Goal: Information Seeking & Learning: Learn about a topic

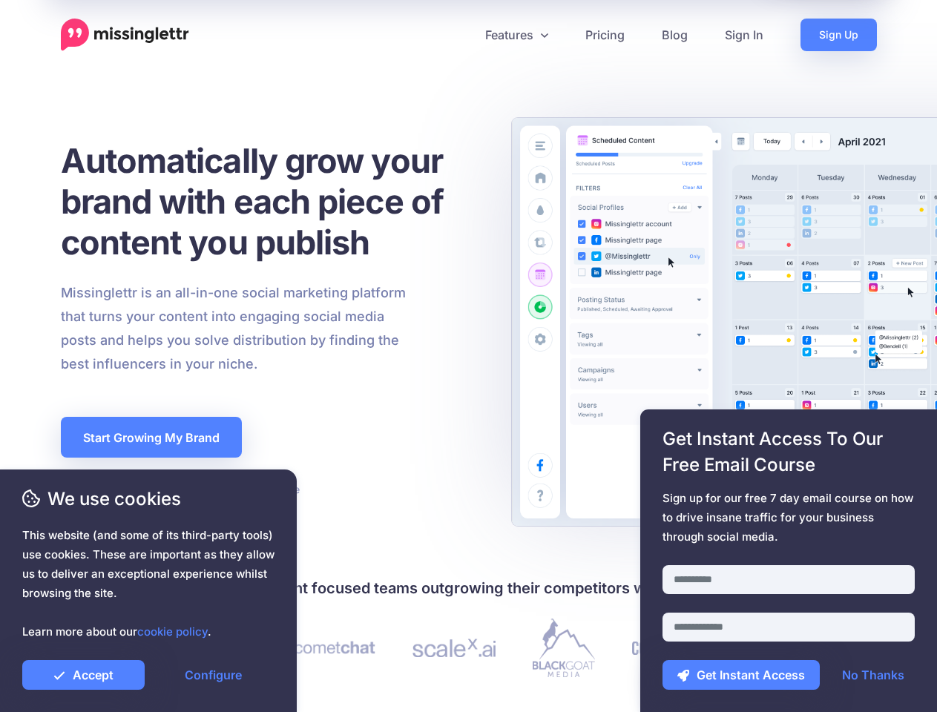
click at [468, 356] on div "Missinglettr is an all-in-one social marketing platform that turns your content…" at bounding box center [271, 328] width 442 height 95
click at [462, 35] on icon at bounding box center [462, 34] width 7 height 7
click at [516, 35] on link "Features" at bounding box center [517, 35] width 100 height 33
click at [83, 675] on link "Accept" at bounding box center [83, 675] width 122 height 30
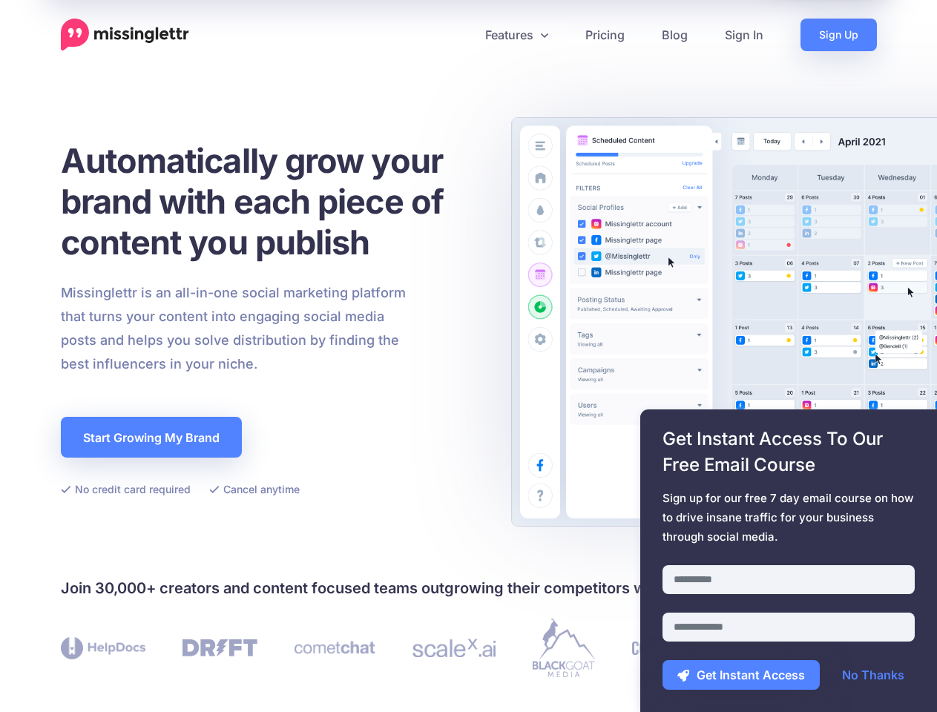
click at [213, 675] on link "Configure" at bounding box center [213, 675] width 122 height 30
click at [789, 561] on div at bounding box center [789, 556] width 252 height 19
click at [741, 675] on button "Get Instant Access" at bounding box center [741, 675] width 157 height 30
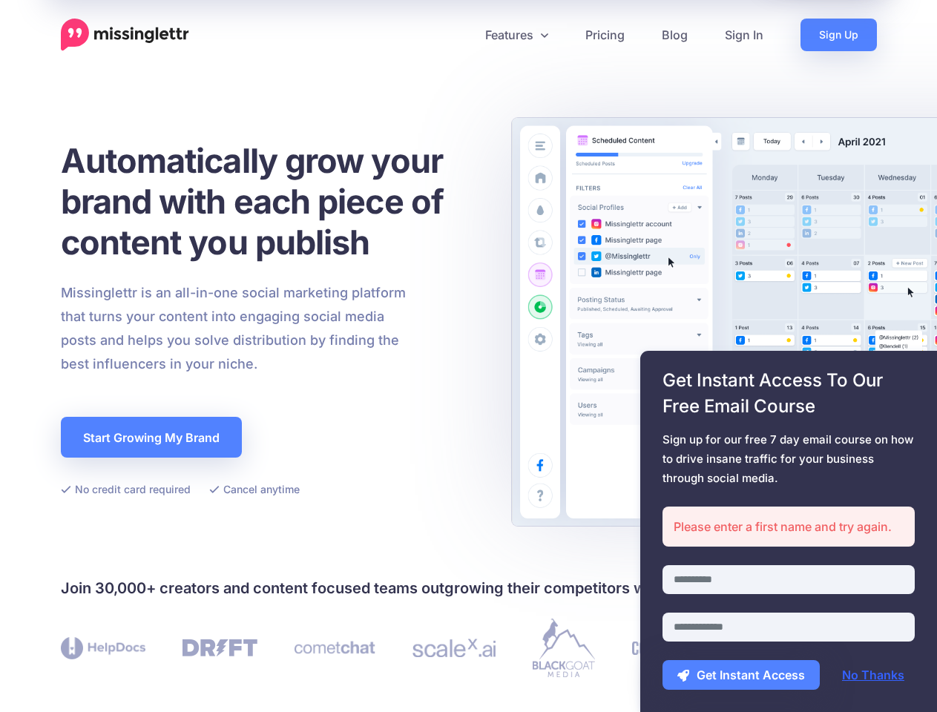
click at [873, 675] on link "No Thanks" at bounding box center [873, 675] width 92 height 30
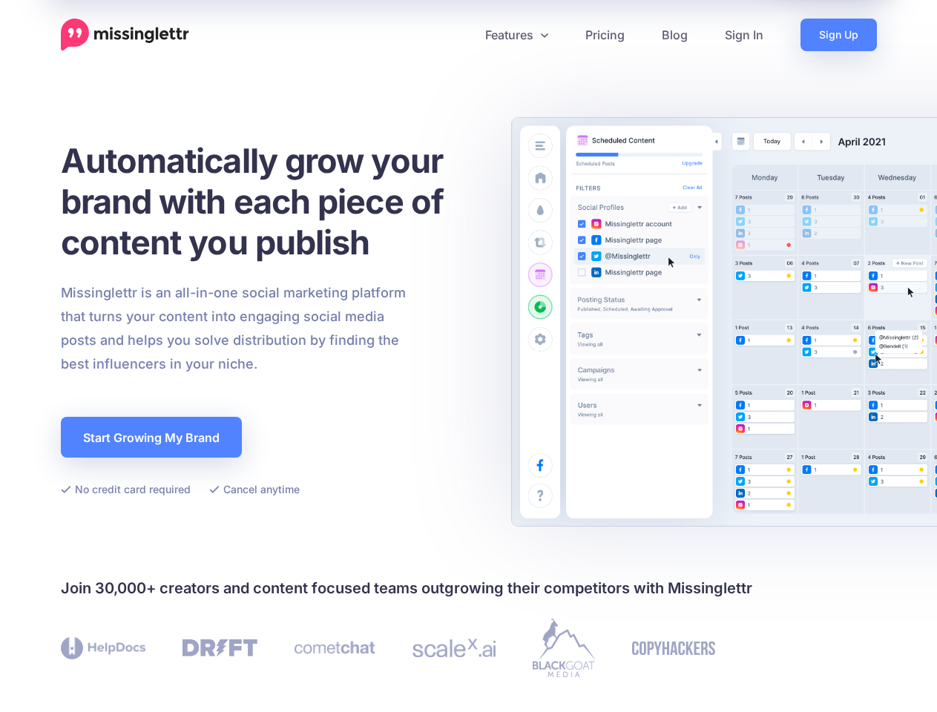
scroll to position [433, 0]
